Goal: Task Accomplishment & Management: Use online tool/utility

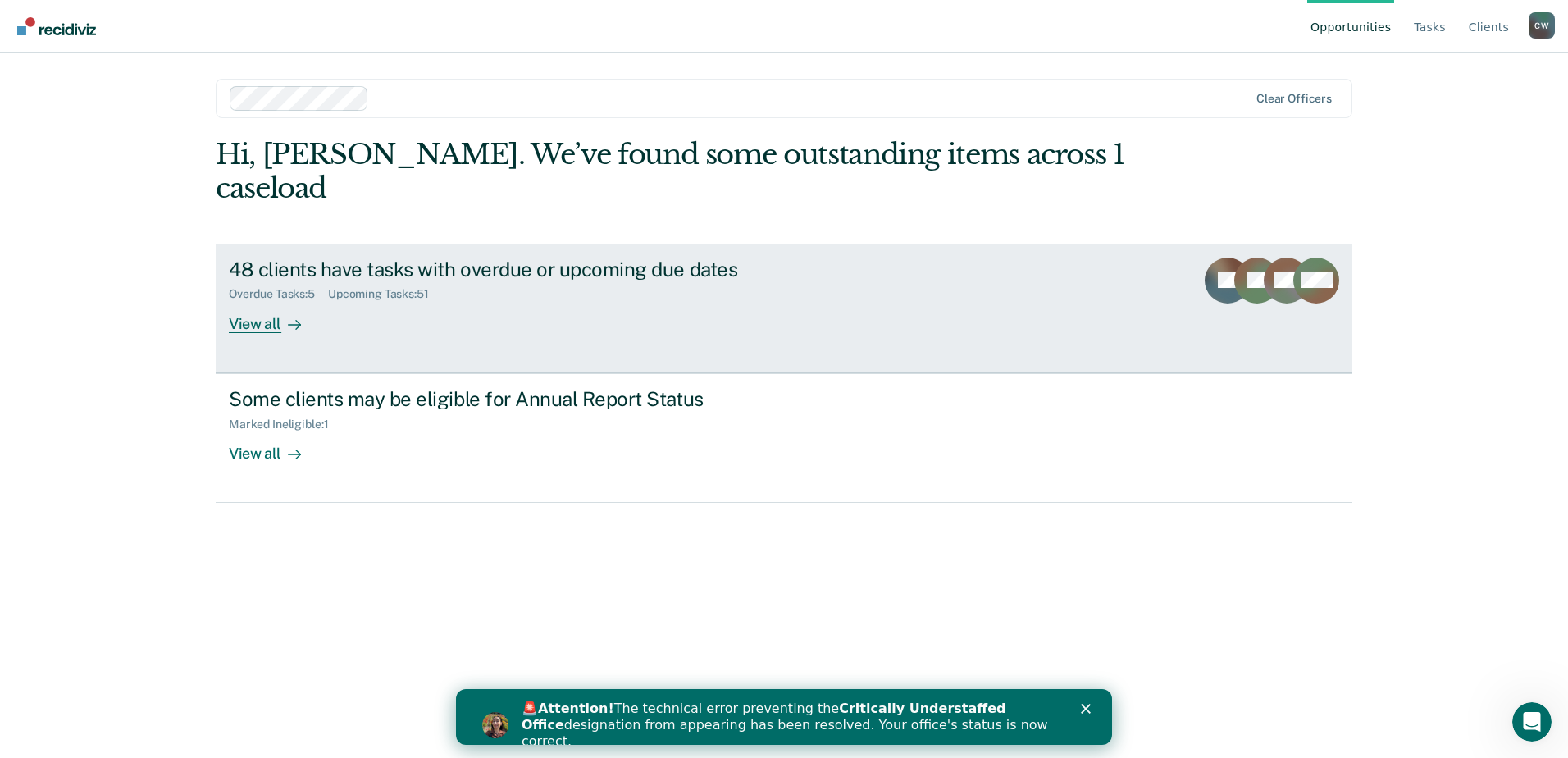
click at [255, 301] on div "View all" at bounding box center [274, 317] width 92 height 32
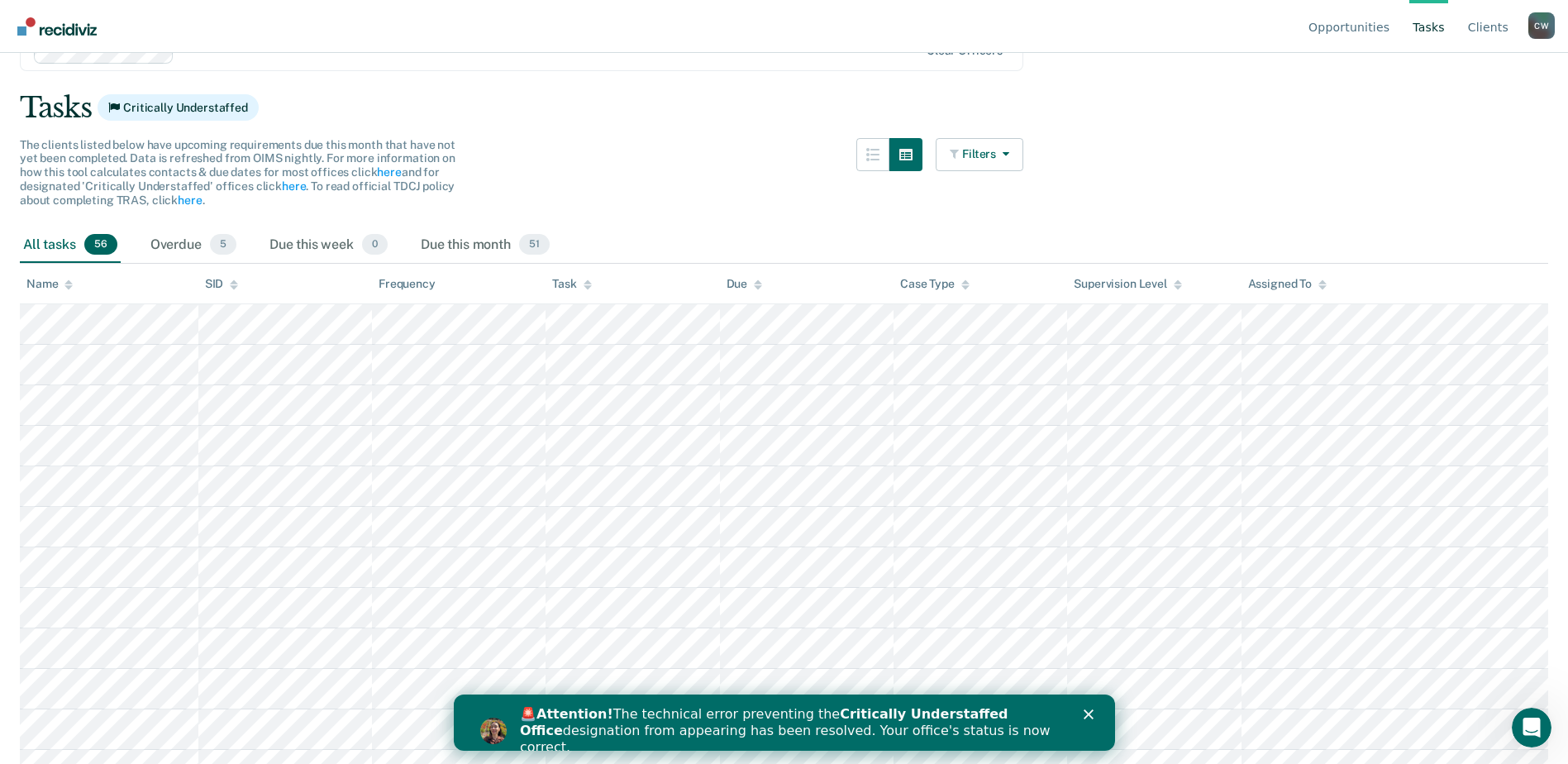
scroll to position [166, 0]
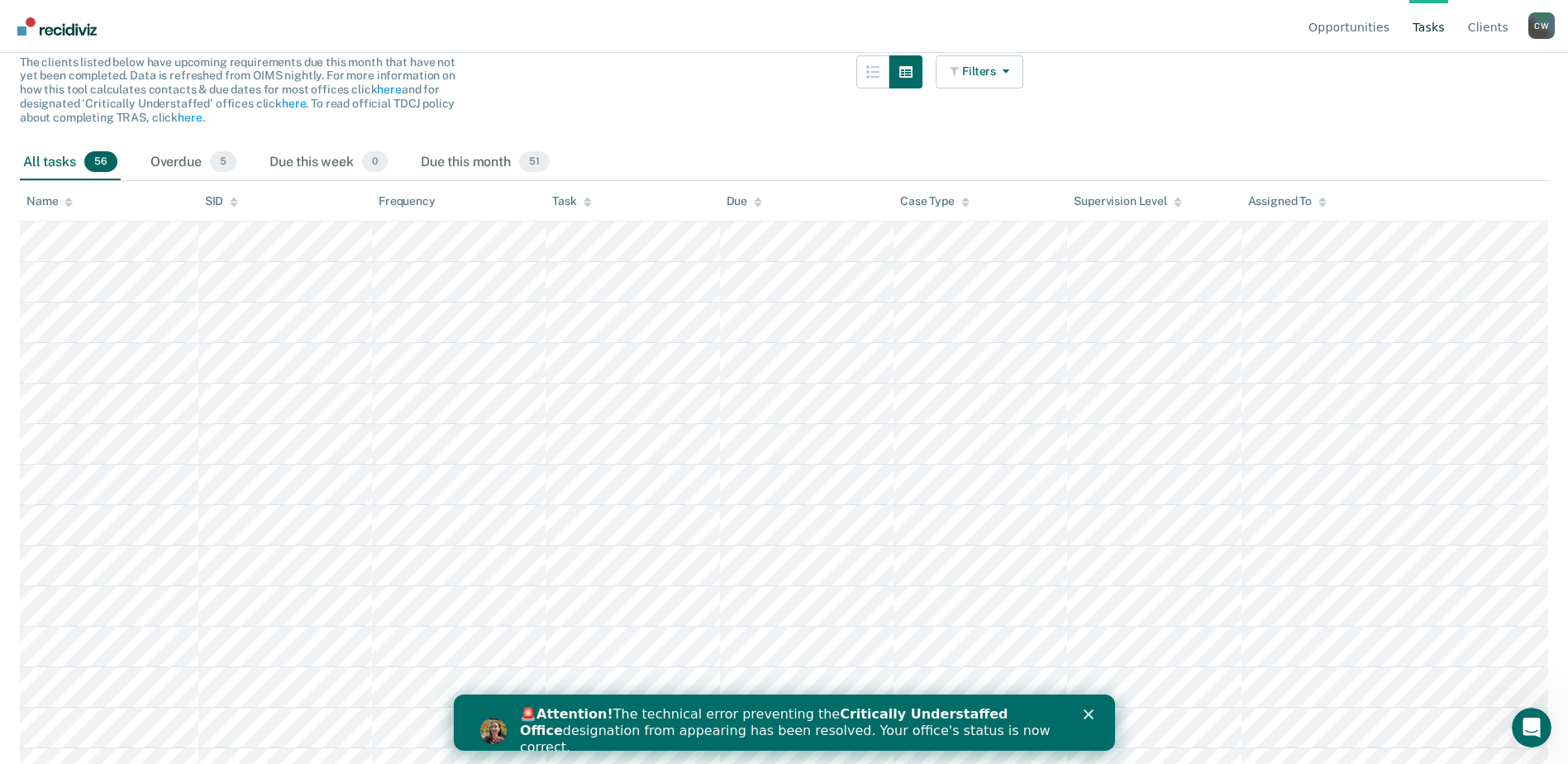
click at [1084, 713] on icon "Close" at bounding box center [1088, 714] width 10 height 10
